Goal: Information Seeking & Learning: Learn about a topic

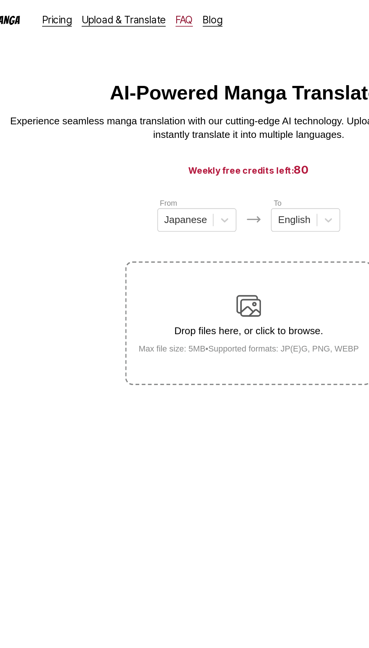
click at [142, 15] on link "FAQ" at bounding box center [145, 12] width 11 height 8
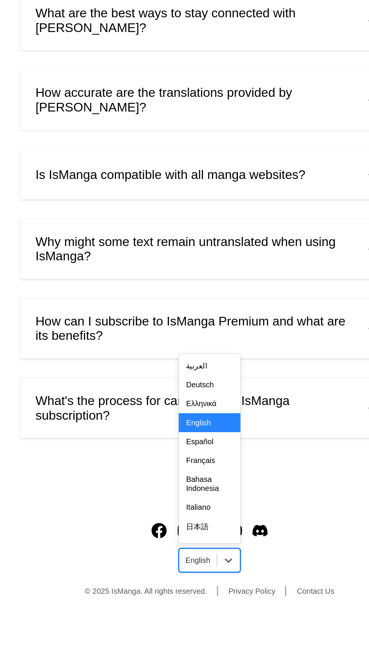
scroll to position [49, 0]
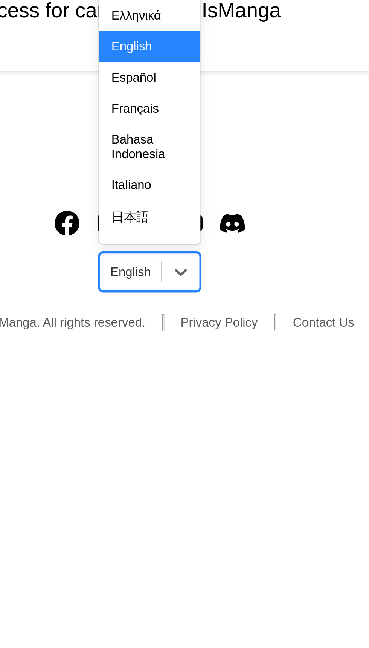
click at [179, 583] on div "Bahasa Indonesia" at bounding box center [184, 575] width 37 height 17
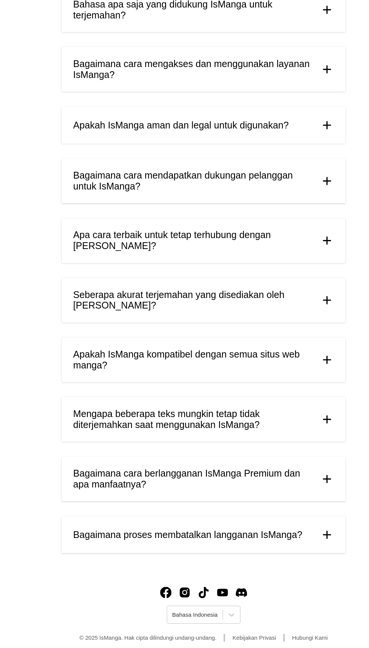
scroll to position [49, 0]
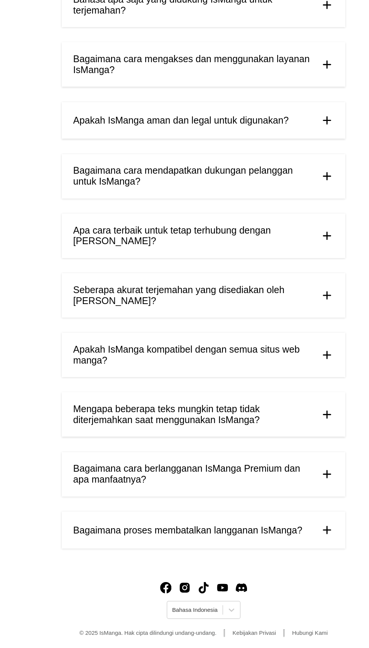
click at [112, 363] on span "Seberapa akurat terjemahan yang disediakan oleh [PERSON_NAME]?" at bounding box center [176, 370] width 191 height 17
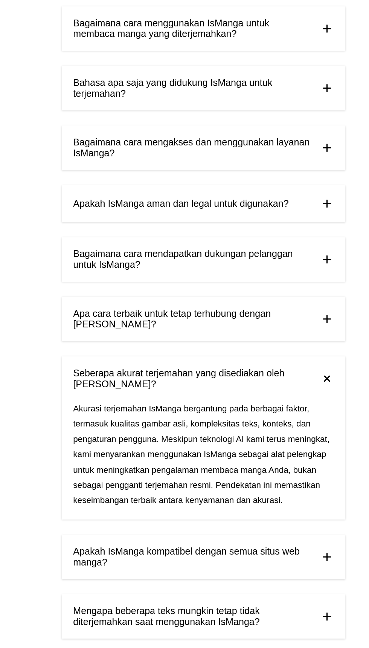
scroll to position [0, 0]
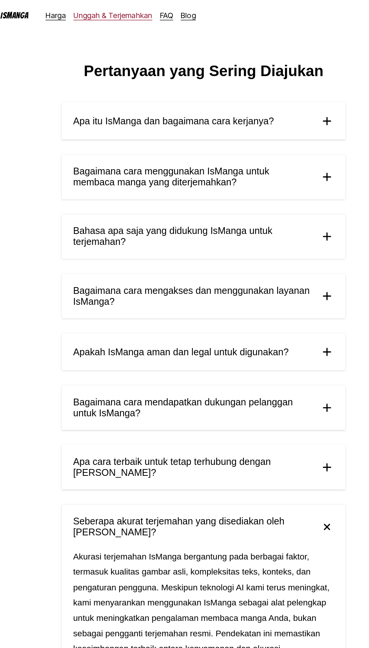
click at [116, 13] on link "Unggah & Terjemahkan" at bounding box center [112, 12] width 63 height 8
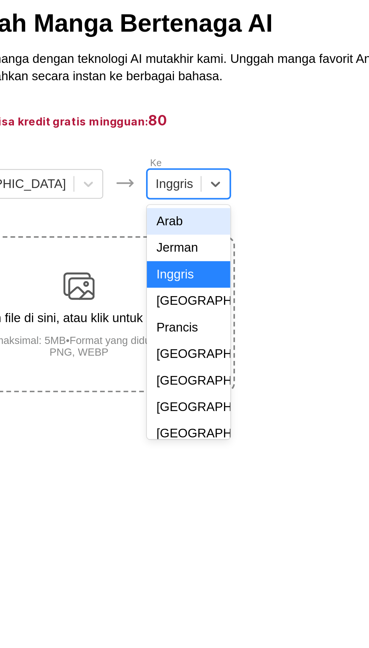
click at [217, 223] on div "[GEOGRAPHIC_DATA]" at bounding box center [237, 216] width 40 height 13
